Goal: Entertainment & Leisure: Consume media (video, audio)

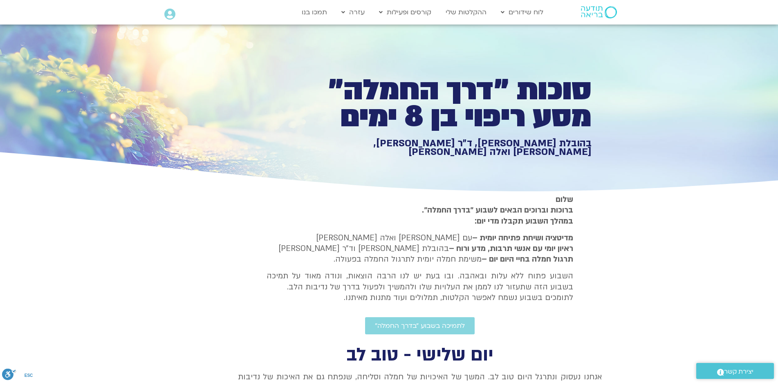
type input "1071.88"
type input "992.52"
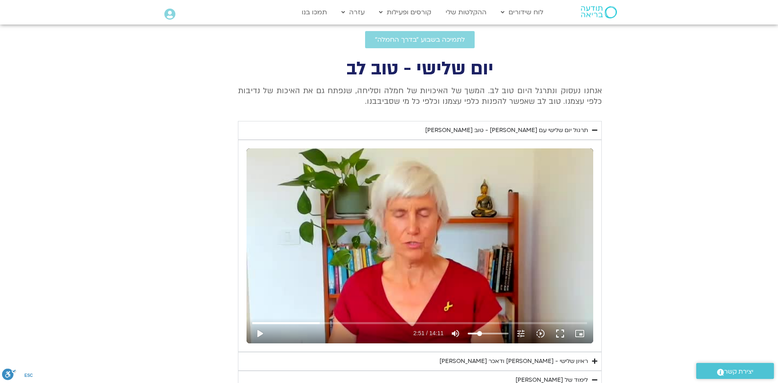
type input "1071.88"
type input "992.52"
type input "1071.88"
type input "992.52"
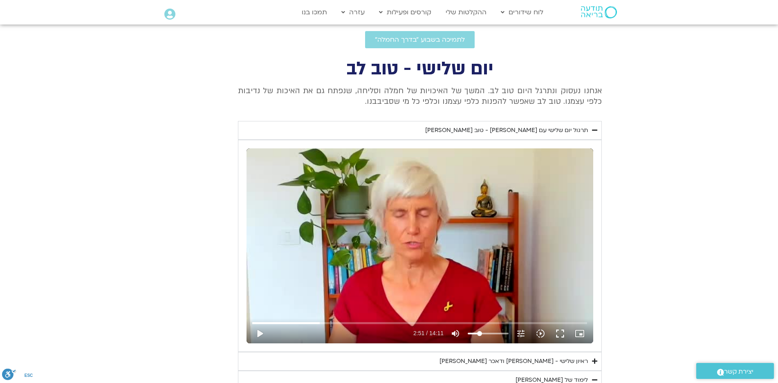
type input "1071.88"
type input "992.52"
type input "1071.88"
type input "992.52"
type input "1071.88"
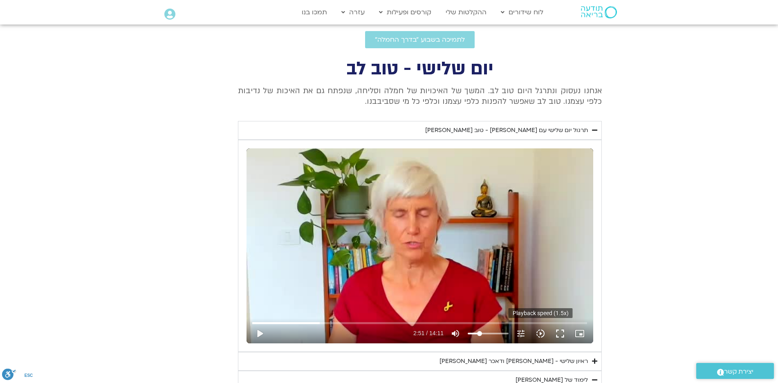
type input "992.52"
type input "1071.88"
type input "992.52"
type input "1071.88"
type input "992.52"
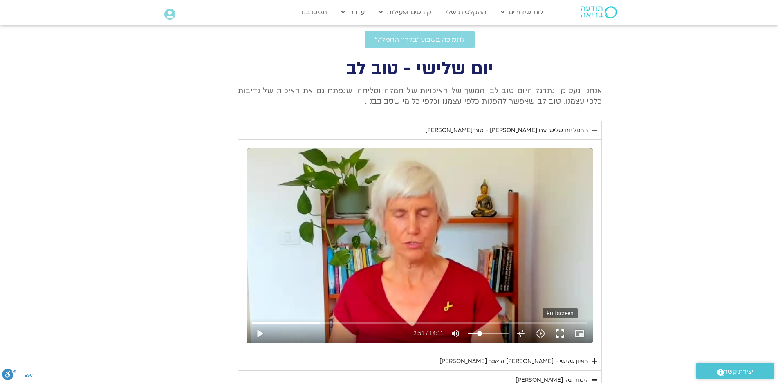
type input "1071.88"
type input "992.52"
type input "1071.88"
type input "992.52"
type input "1071.88"
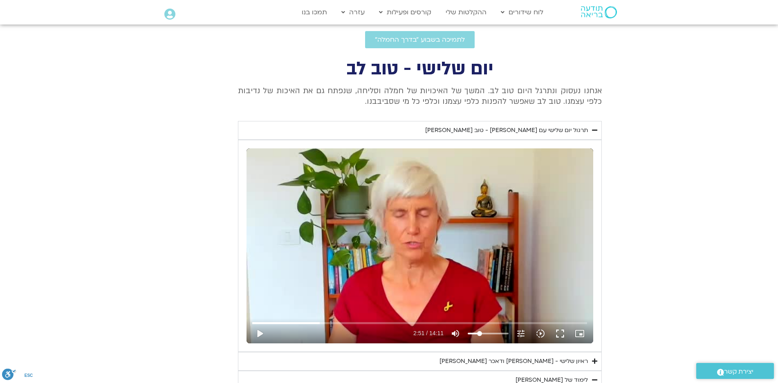
type input "992.52"
type input "1071.88"
type input "992.52"
type input "1071.88"
type input "992.52"
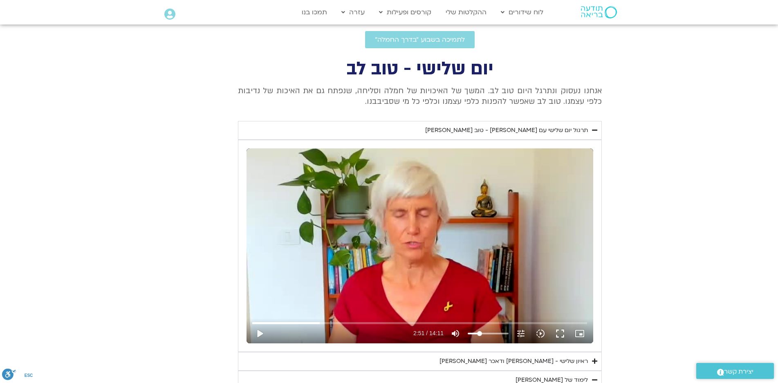
type input "1071.88"
type input "992.52"
type input "1071.88"
type input "992.52"
type input "1071.88"
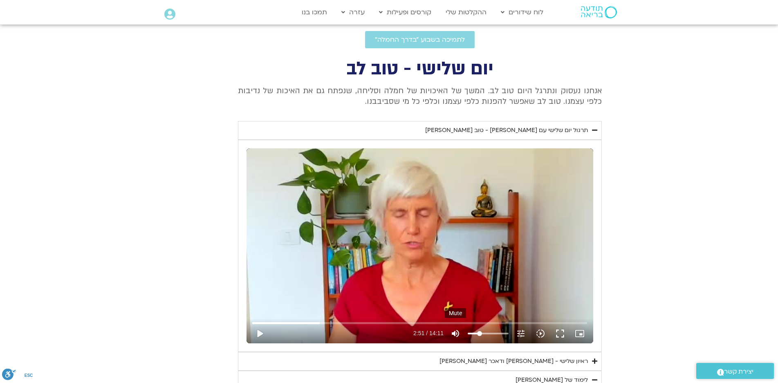
type input "992.52"
type input "1071.88"
type input "992.52"
type input "1071.88"
type input "992.52"
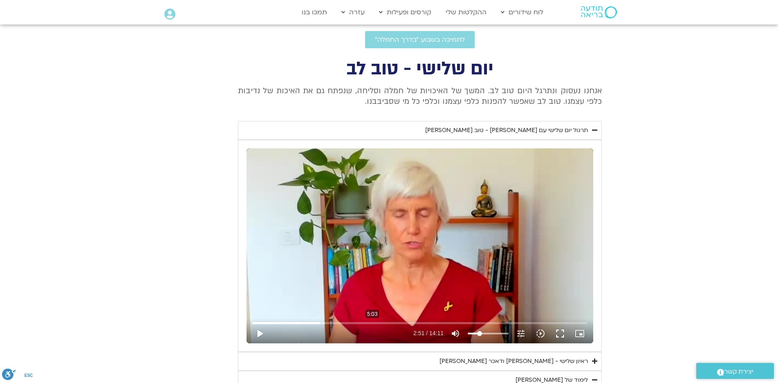
type input "1071.88"
type input "992.52"
type input "1071.88"
type input "992.52"
type input "1071.88"
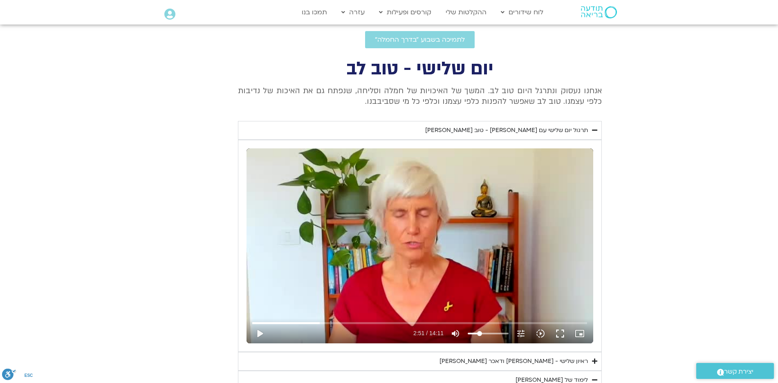
type input "992.52"
type input "1071.88"
type input "992.52"
type input "1071.88"
type input "992.52"
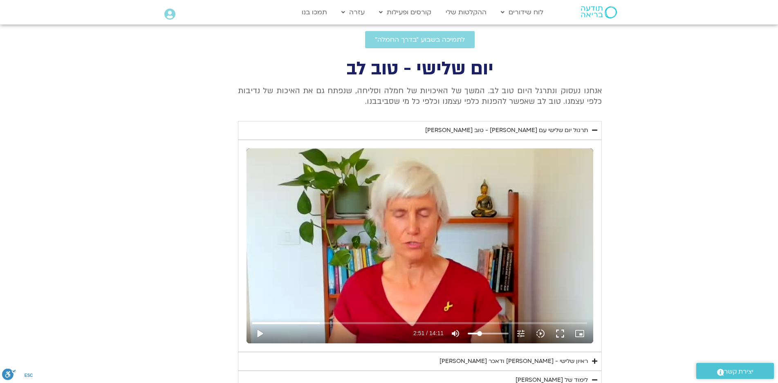
type input "1071.88"
type input "992.52"
type input "1071.88"
type input "992.52"
type input "1071.88"
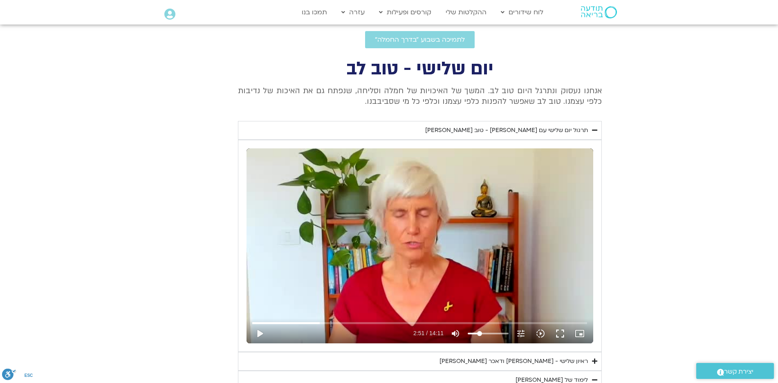
type input "992.52"
type input "1071.88"
type input "992.52"
click at [503, 256] on div "Skip Ad 4:54 play_arrow 2:51 / 14:11 volume_up Mute tune Resolution Auto 240p s…" at bounding box center [420, 245] width 347 height 195
type input "171.243534"
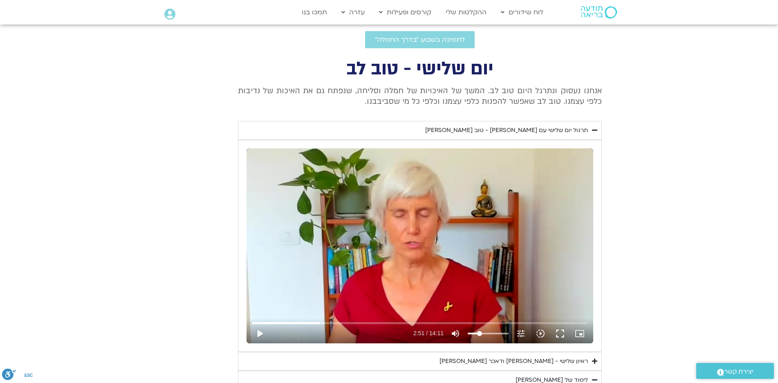
type input "1071.88"
type input "992.52"
type input "1071.88"
type input "992.52"
type input "171.271273"
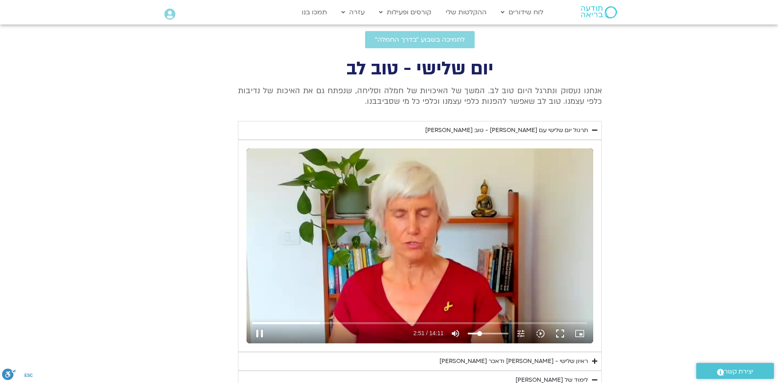
type input "1071.88"
type input "992.52"
type input "171.444155"
type input "1071.88"
type input "992.52"
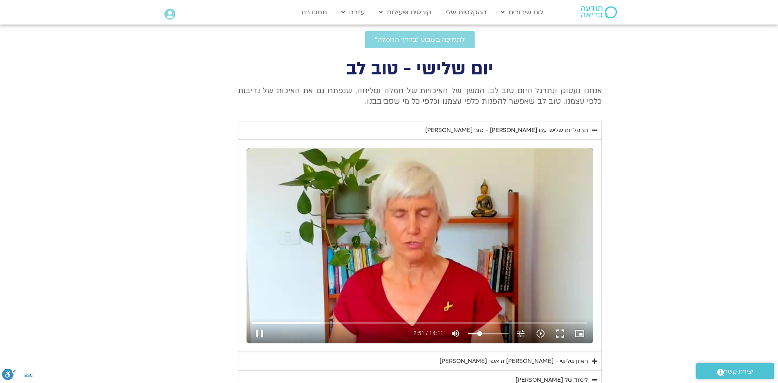
type input "171.635889"
type input "1071.88"
type input "992.52"
type input "171.828448"
type input "1071.88"
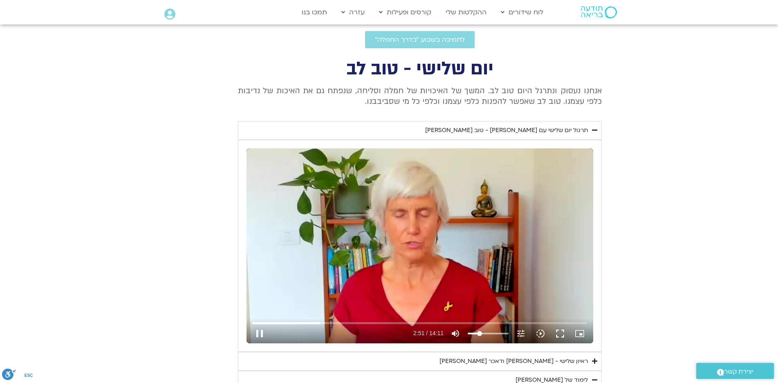
type input "992.52"
type input "172.020252"
type input "1071.88"
type input "992.52"
type input "172.21215"
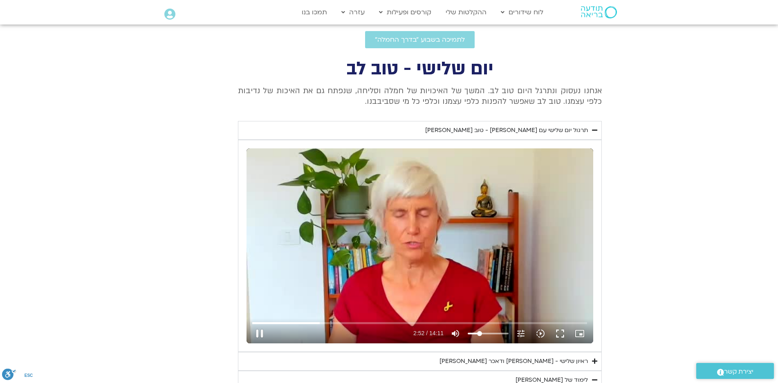
type input "1071.88"
type input "992.52"
type input "172.404341"
type input "1071.88"
type input "992.52"
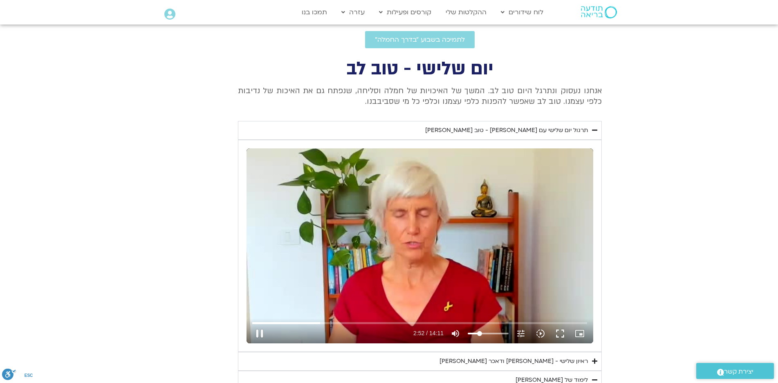
type input "172.596092"
type input "1071.88"
type input "992.52"
type input "172.788195"
type input "1071.88"
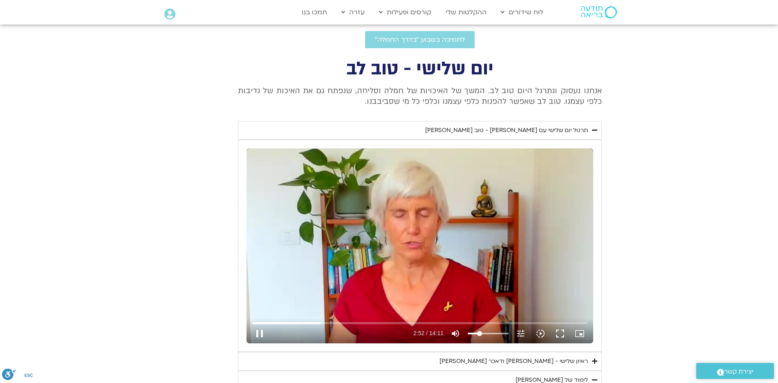
type input "992.52"
type input "172.980537"
type input "1071.88"
type input "992.52"
type input "173.170624"
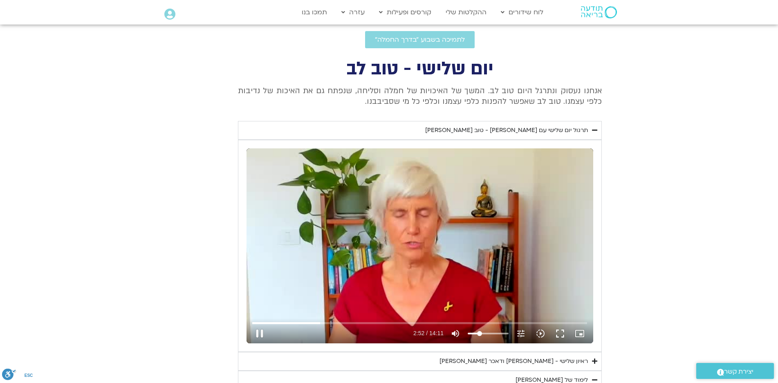
type input "1071.88"
type input "992.52"
type input "173.364248"
type input "1071.88"
type input "992.52"
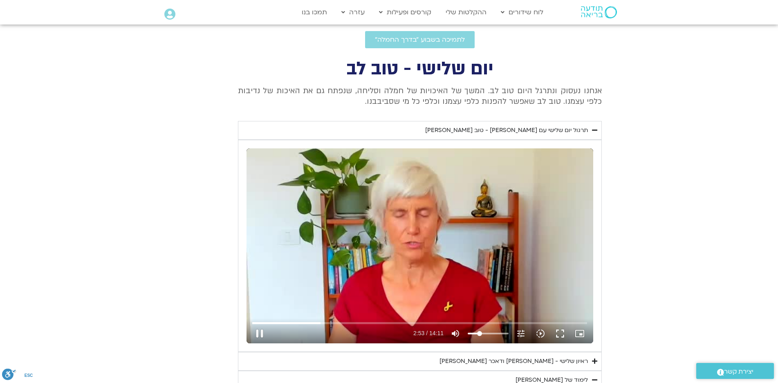
type input "173.556394"
type input "1071.88"
type input "992.52"
type input "173.748389"
type input "1071.88"
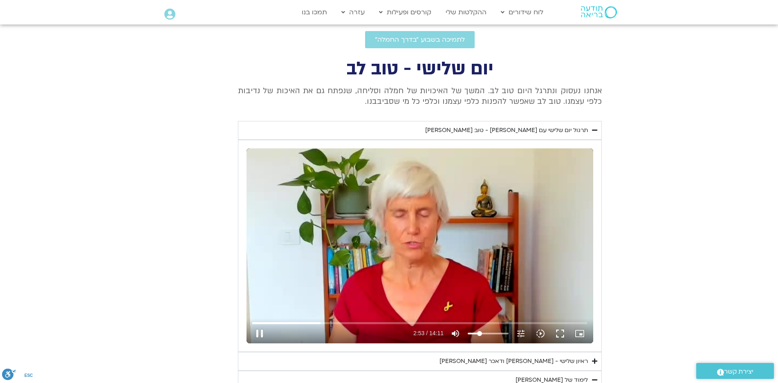
type input "992.52"
type input "173.940029"
type input "1071.88"
type input "992.52"
type input "174.133904"
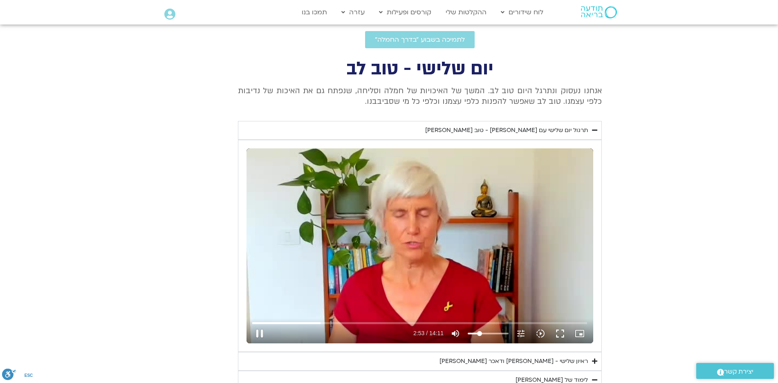
type input "1071.88"
type input "992.52"
type input "174.334974"
type input "1071.88"
type input "992.52"
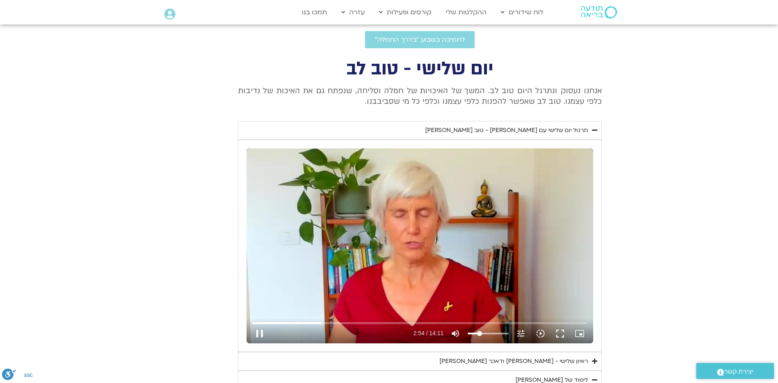
type input "174.516486"
type input "1071.88"
type input "992.52"
type input "174.707858"
type input "1071.88"
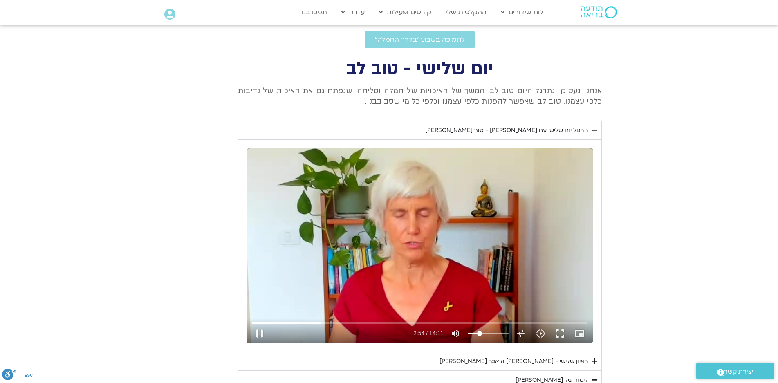
type input "174.732289"
type input "992.52"
type input "174.900307"
type input "1071.88"
type input "992.52"
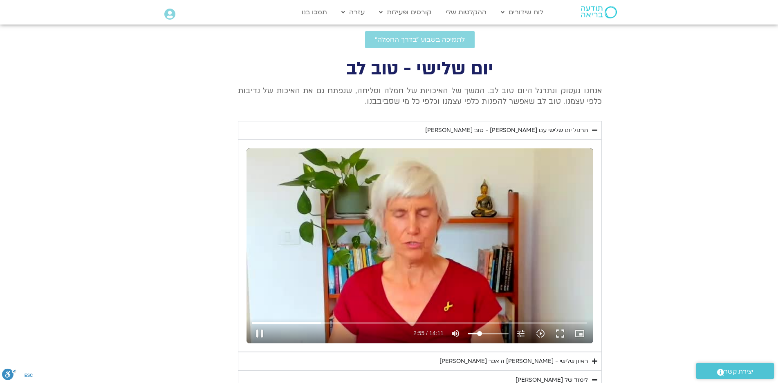
type input "175.092155"
type input "1071.88"
type input "175.106041"
type input "992.52"
type input "175.285224"
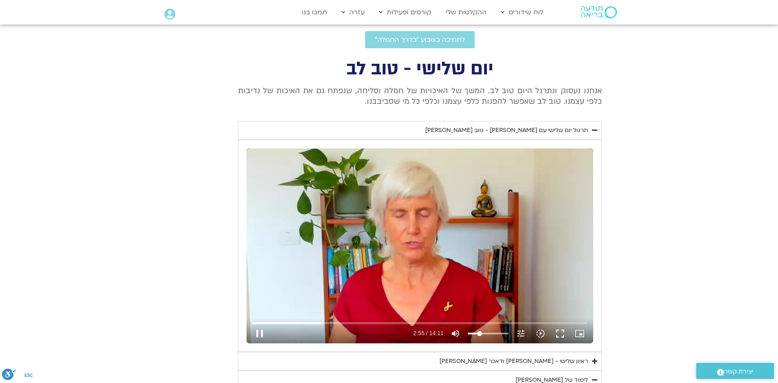
type input "1071.88"
type input "175.308439"
type input "992.52"
type input "175.48282"
type input "1071.88"
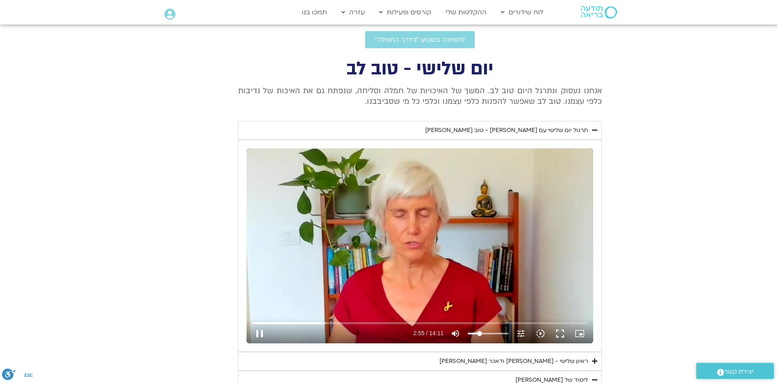
type input "175.505928"
type input "992.52"
type input "175.66828"
type input "1071.88"
type input "175.680658"
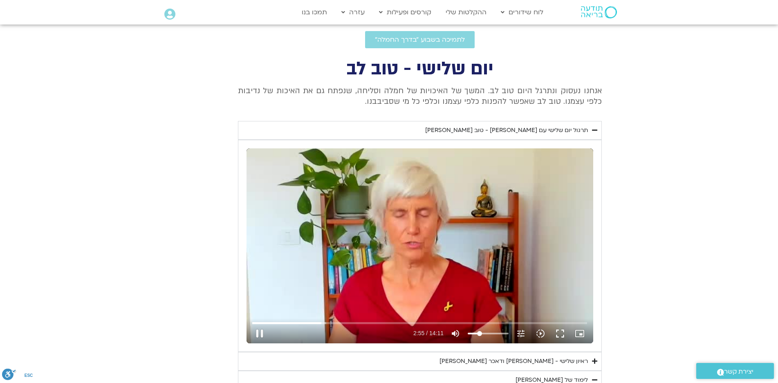
type input "992.52"
type input "175.858959"
type input "1071.88"
type input "175.88171"
type input "992.52"
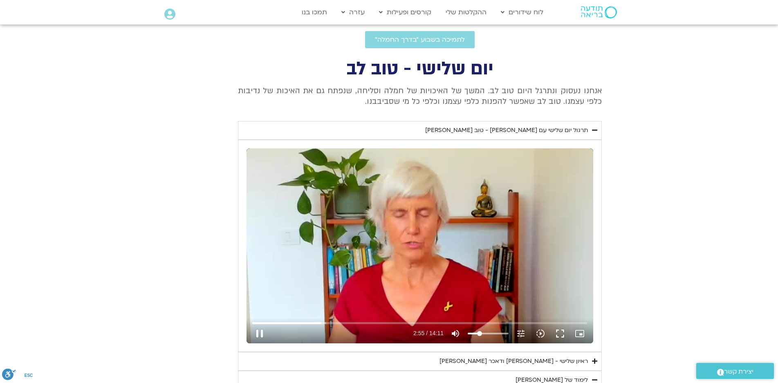
type input "176.059147"
type input "1071.88"
type input "176.080602"
type input "992.52"
type input "176.244398"
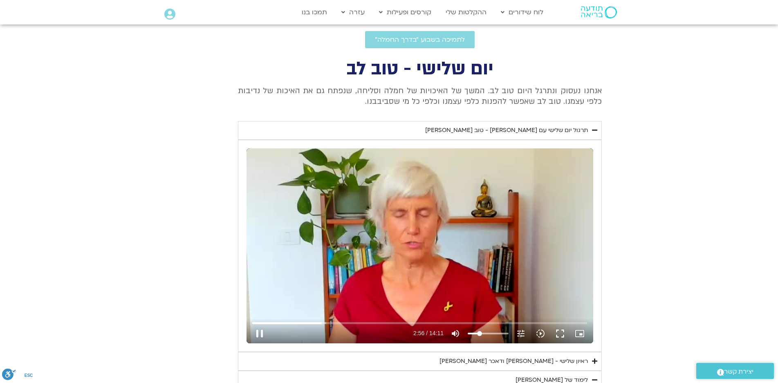
type input "1071.88"
type input "176.257202"
type input "992.52"
type input "176.436228"
type input "1071.88"
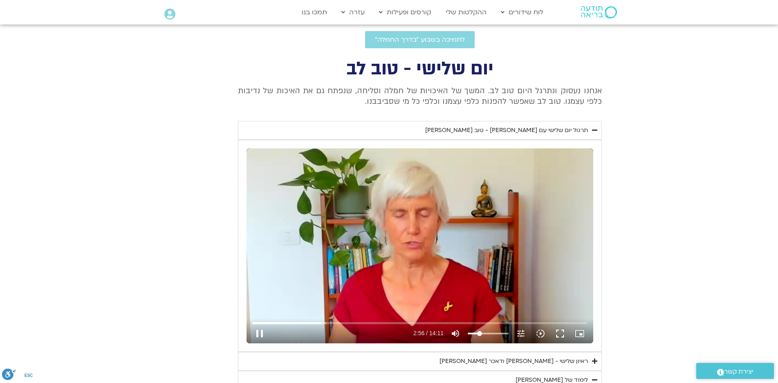
type input "176.45645"
type input "992.52"
type input "176.634777"
type input "1071.88"
type input "176.65524"
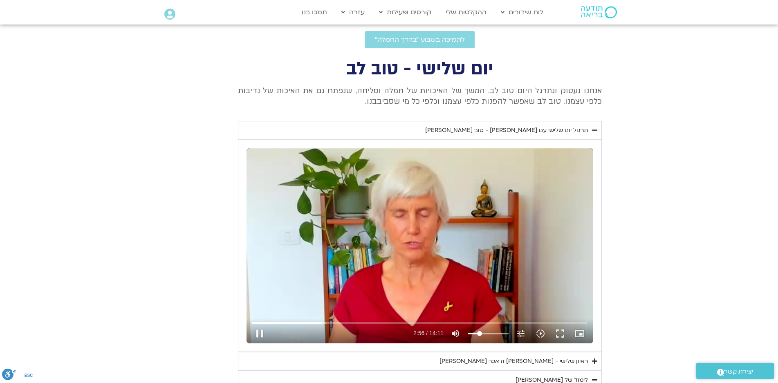
type input "992.52"
type input "176.820304"
type input "1071.88"
type input "176.831524"
type input "992.52"
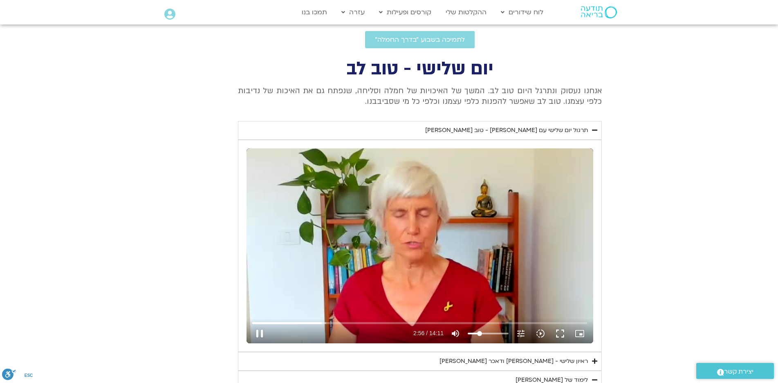
type input "177.018454"
type input "1071.88"
type input "177.032785"
type input "992.52"
type input "177.211003"
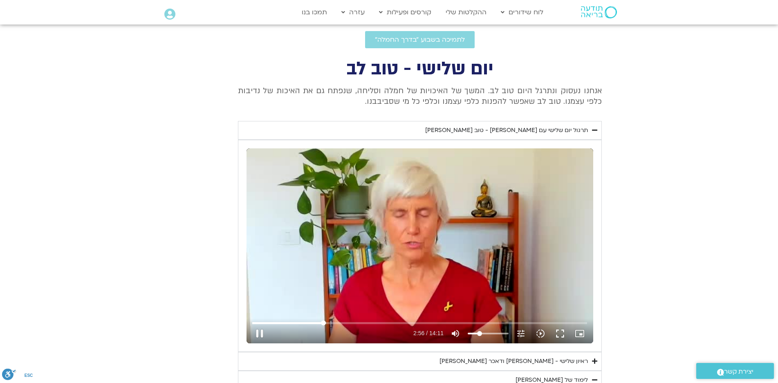
type input "1071.88"
type input "177.234284"
type input "992.52"
type input "177.409378"
type input "1071.88"
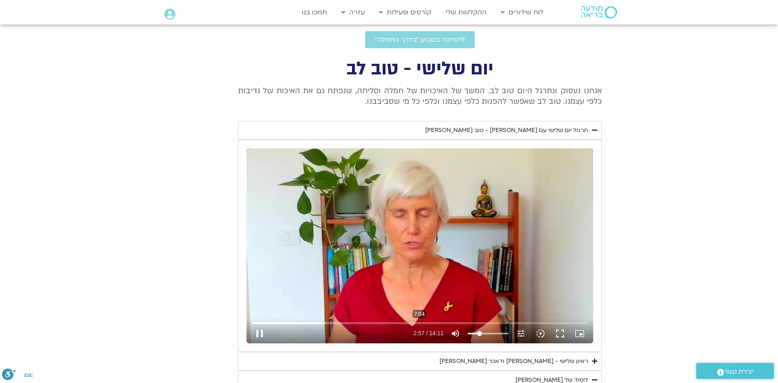
type input "992.52"
type input "177.504922"
type input "1071.88"
type input "992.52"
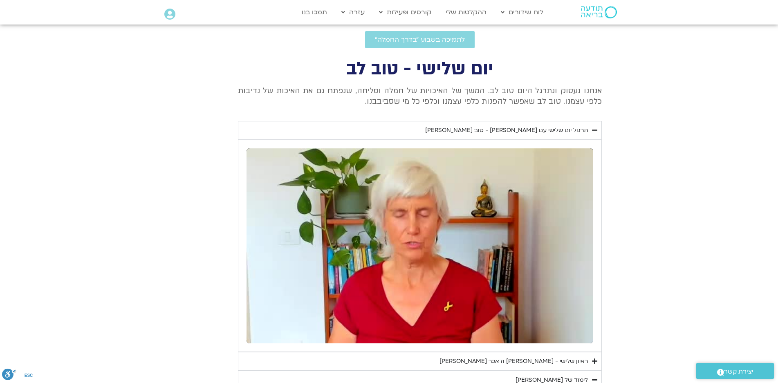
type input "1071.88"
type input "992.52"
type input "1071.88"
type input "992.52"
type input "1071.88"
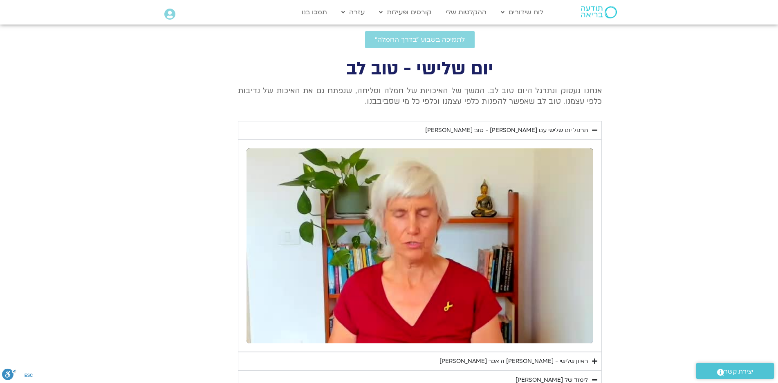
type input "992.52"
type input "1071.88"
type input "992.52"
type input "178.560324"
type input "1071.88"
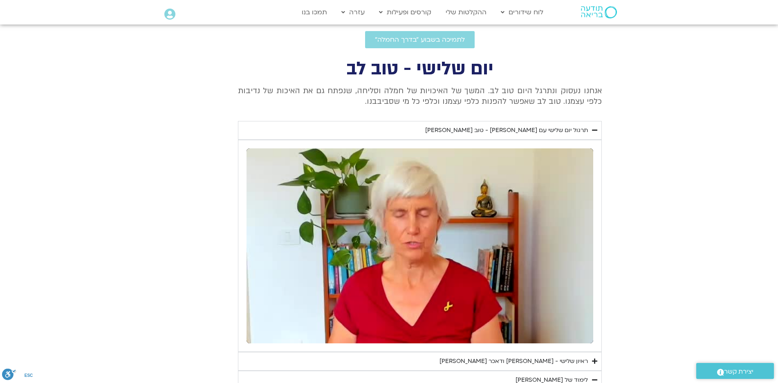
type input "992.52"
type input "178.759546"
type input "1071.88"
type input "992.52"
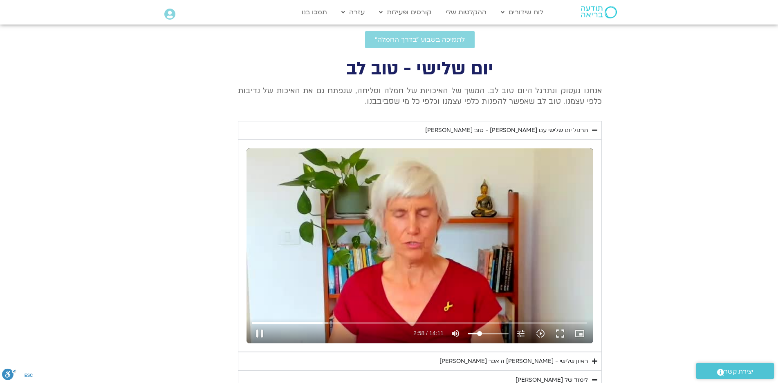
type input "178.944471"
type input "1071.88"
type input "178.957703"
type input "992.52"
type input "179.139879"
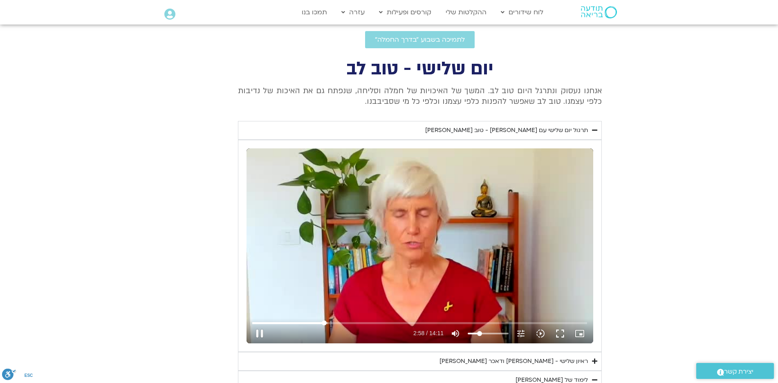
type input "1071.88"
type input "179.156746"
type input "992.52"
type input "179.334829"
type input "1071.88"
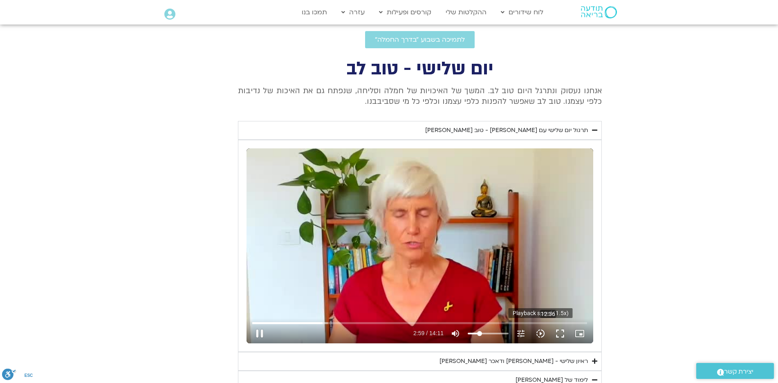
type input "179.356701"
type input "992.52"
click at [560, 332] on button "fullscreen" at bounding box center [560, 334] width 20 height 20
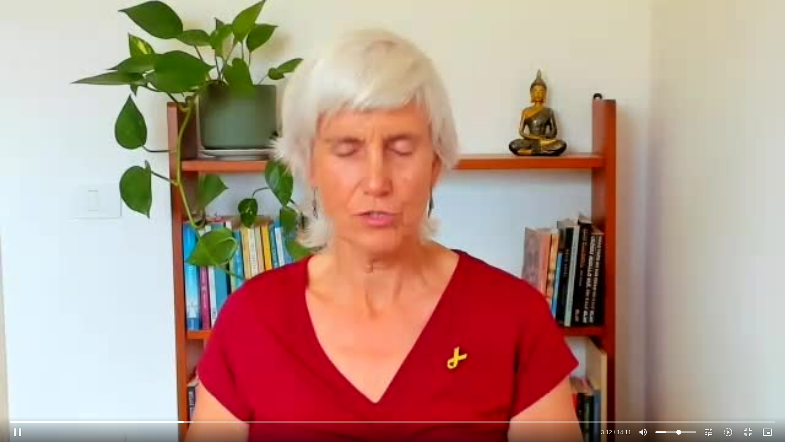
click at [679, 383] on input "Volume" at bounding box center [675, 431] width 41 height 5
click at [724, 383] on icon "slow_motion_video" at bounding box center [728, 432] width 10 height 10
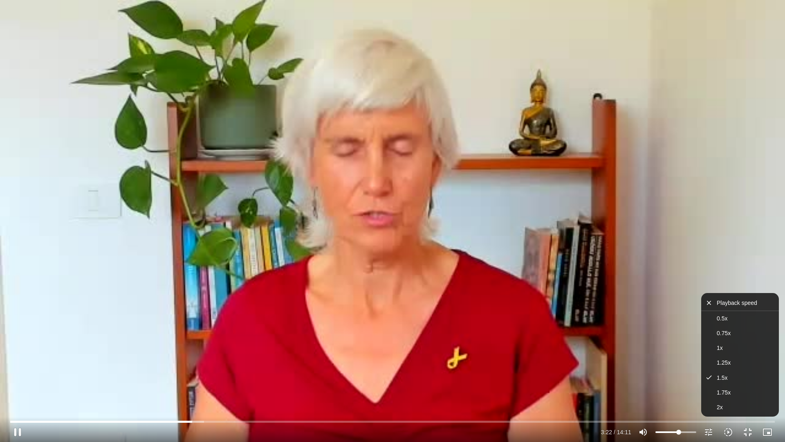
click at [670, 383] on div "Skip Ad 13:28 pause 3:22 / 14:11 volume_up Mute tune Resolution Auto 240p slow_…" at bounding box center [392, 221] width 785 height 442
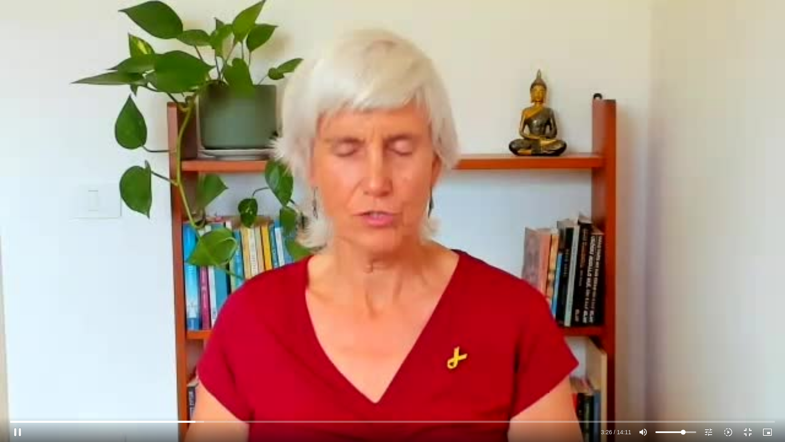
click at [683, 383] on input "Volume" at bounding box center [675, 431] width 41 height 5
click at [746, 383] on button "fullscreen_exit" at bounding box center [748, 432] width 20 height 20
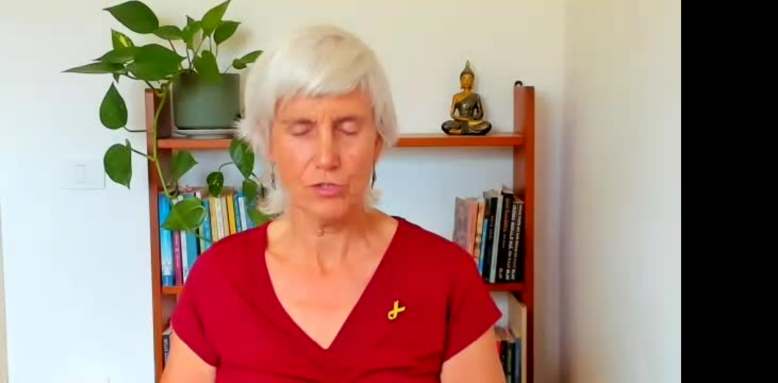
scroll to position [368, 0]
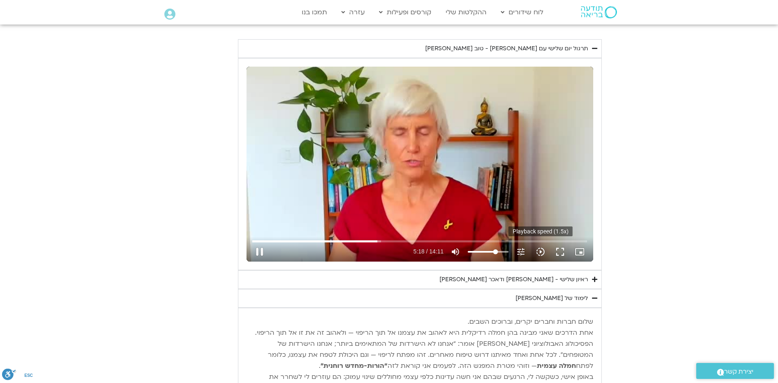
click at [538, 250] on icon "slow_motion_video" at bounding box center [541, 252] width 10 height 10
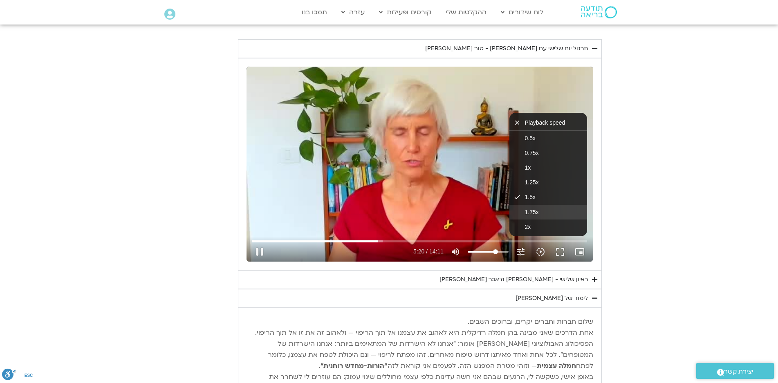
click at [534, 211] on span "1.75x" at bounding box center [532, 212] width 14 height 7
click at [526, 168] on span "1x" at bounding box center [528, 167] width 6 height 7
click at [456, 185] on div "Skip Ad 13:05 pause 5:30 / 14:11 volume_up Mute tune Resolution Auto 240p slow_…" at bounding box center [420, 164] width 347 height 195
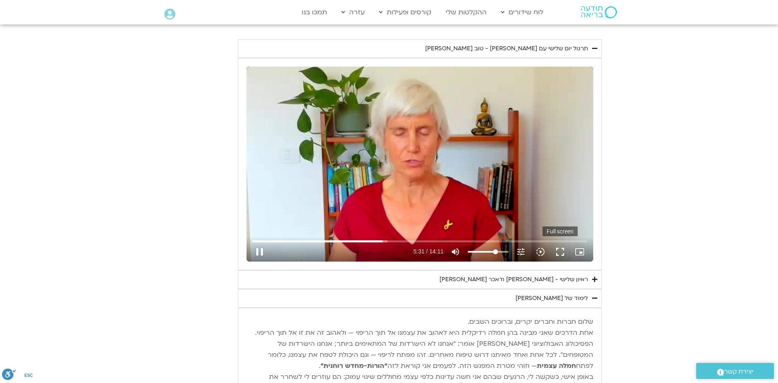
click at [557, 251] on button "fullscreen" at bounding box center [560, 252] width 20 height 20
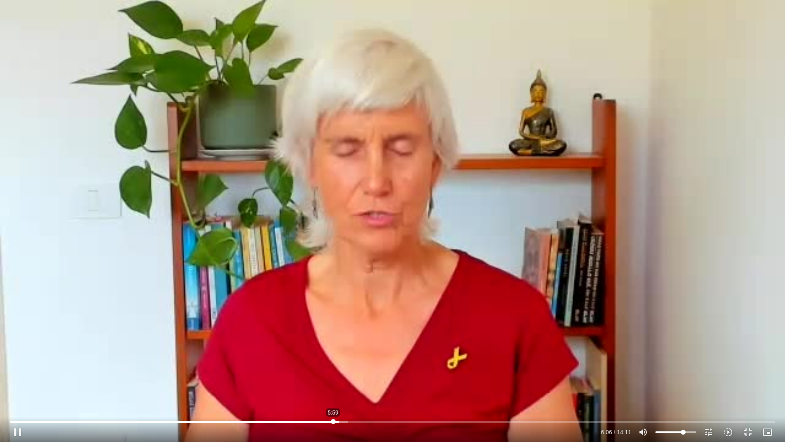
click at [333, 383] on input "Seek" at bounding box center [392, 421] width 765 height 5
click at [328, 383] on input "Seek" at bounding box center [392, 421] width 765 height 5
click at [749, 383] on button "fullscreen_exit" at bounding box center [748, 432] width 20 height 20
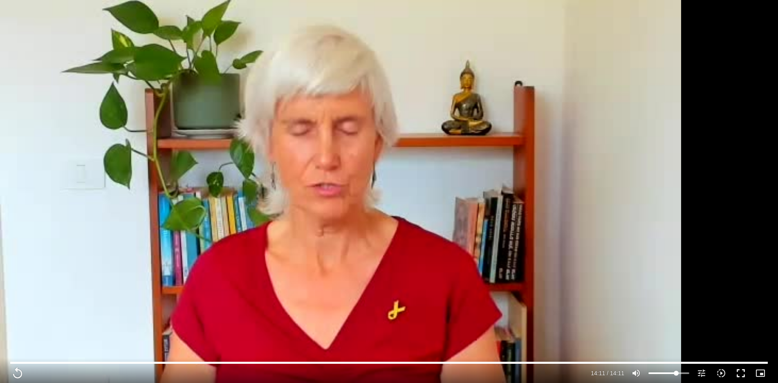
scroll to position [164, 0]
